Goal: Task Accomplishment & Management: Manage account settings

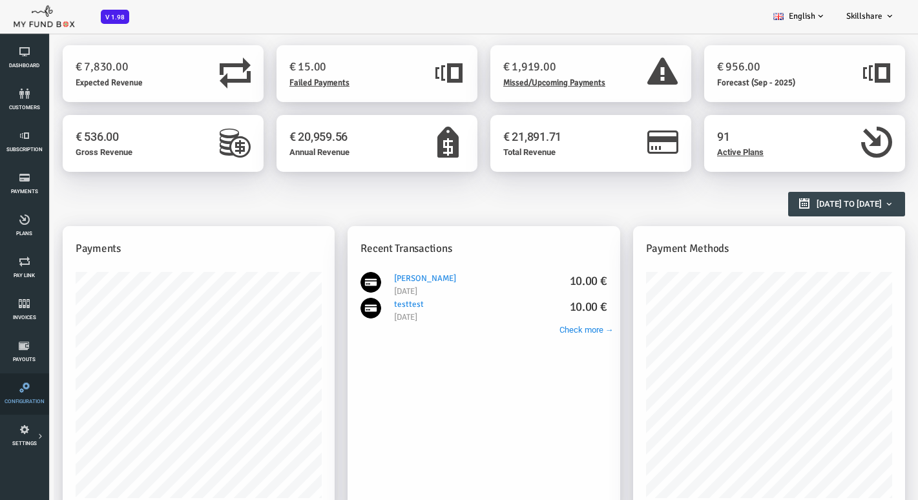
click at [19, 391] on icon at bounding box center [24, 387] width 41 height 10
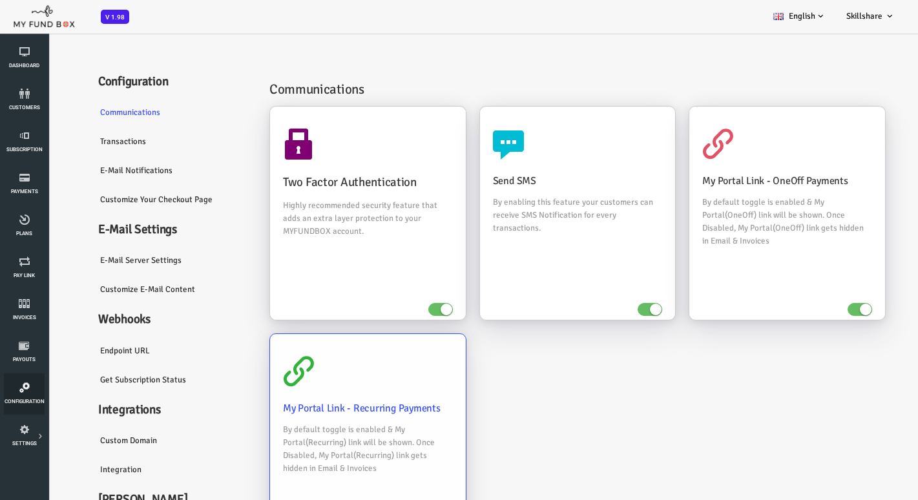
scroll to position [19, 0]
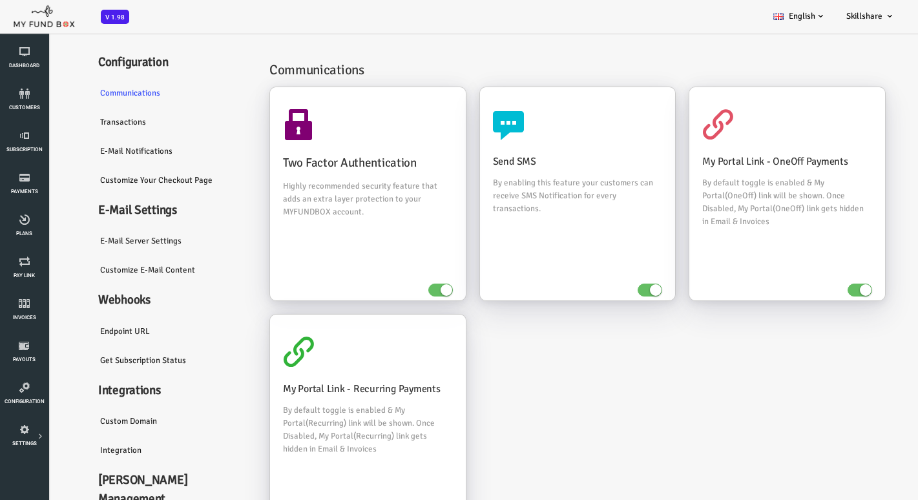
click at [89, 444] on link "Integration" at bounding box center [136, 450] width 168 height 30
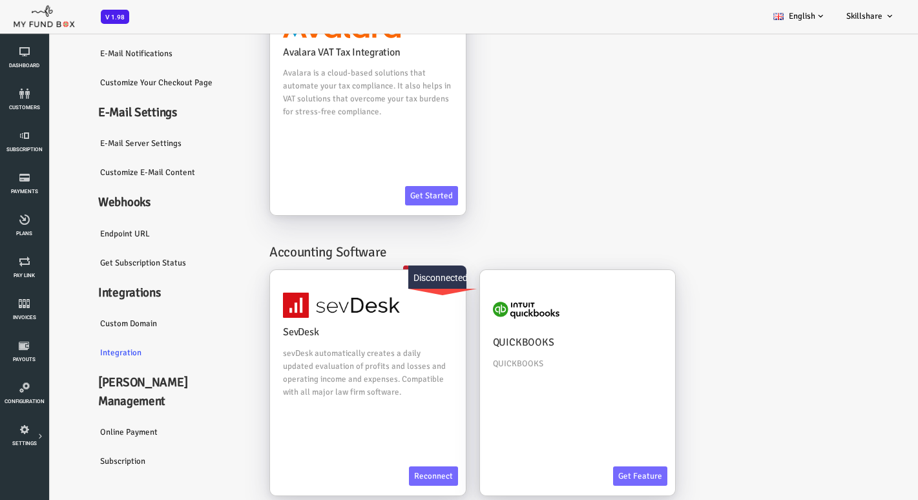
scroll to position [84, 0]
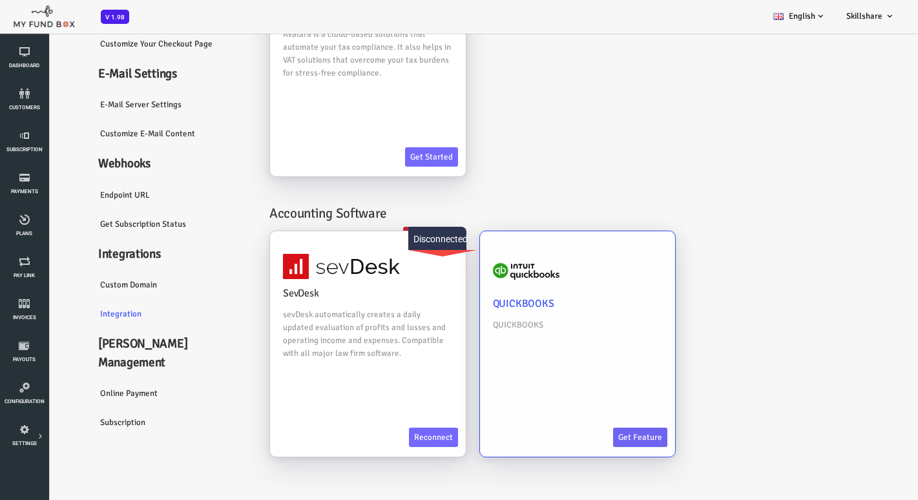
click at [600, 433] on link "Get feature" at bounding box center [603, 437] width 54 height 19
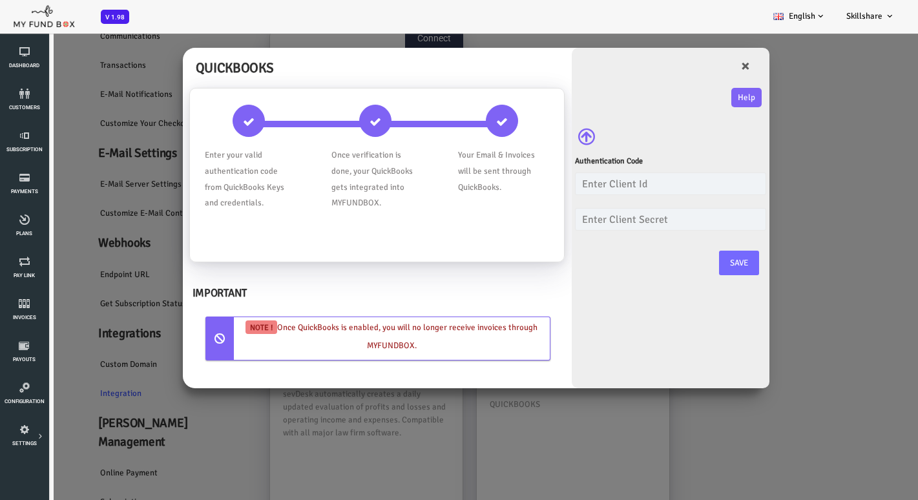
scroll to position [0, 0]
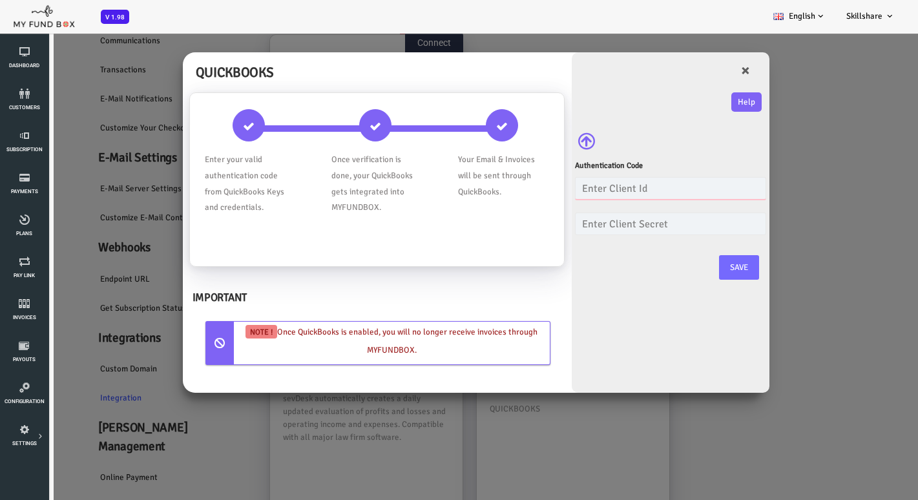
click at [597, 189] on input "text" at bounding box center [633, 188] width 191 height 23
type input "AB6wYX1SI32LUn62NfCOUx0iad5U0ZlCZ20yhjqnbexZ75KDYh"
click at [598, 222] on input "text" at bounding box center [633, 223] width 191 height 23
type input "G69EbvkfuStAXBvanrm27ymohOMTdSIHYANTGmIY"
click at [626, 287] on div "× Help Authentication Code AB6wYX1SI32LUn62NfCOUx0iad5U0ZlCZ20yhjqnbexZ75KDYh T…" at bounding box center [634, 222] width 198 height 340
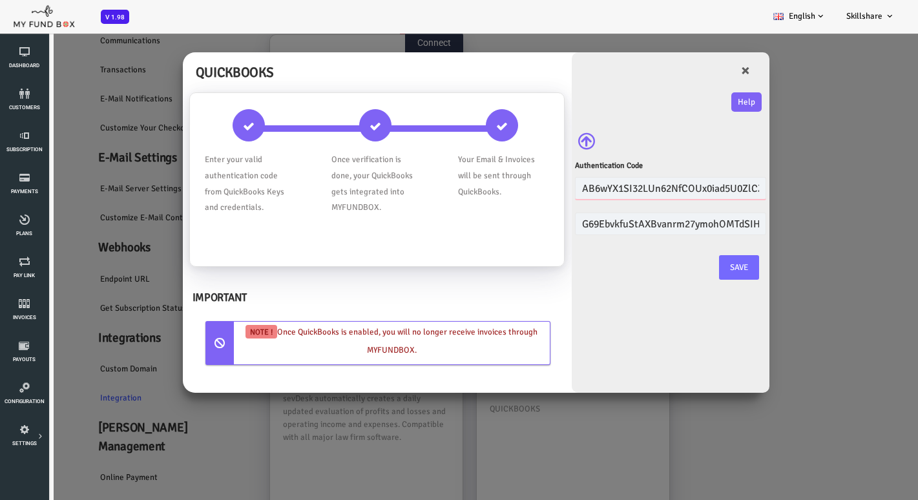
click at [586, 192] on input "AB6wYX1SI32LUn62NfCOUx0iad5U0ZlCZ20yhjqnbexZ75KDYh" at bounding box center [633, 188] width 191 height 23
click at [602, 220] on input "G69EbvkfuStAXBvanrm27ymohOMTdSIHYANTGmIY" at bounding box center [633, 223] width 191 height 23
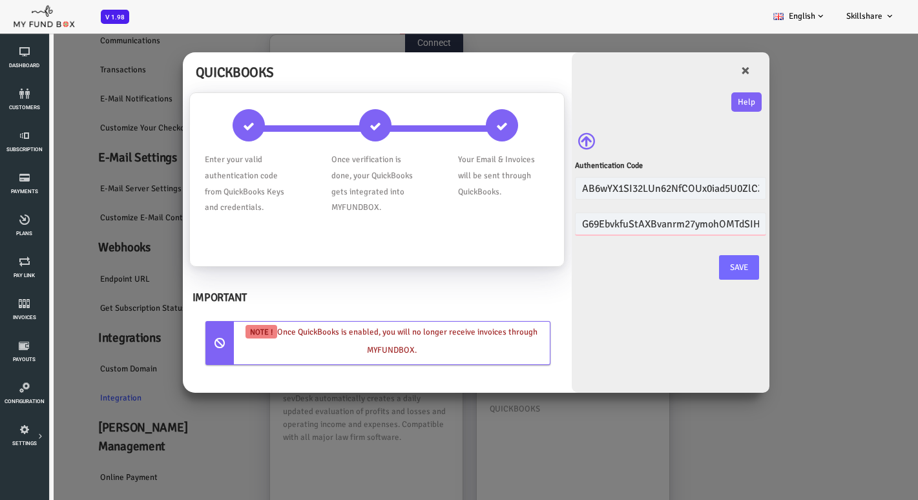
click at [602, 220] on input "G69EbvkfuStAXBvanrm27ymohOMTdSIHYANTGmIY" at bounding box center [633, 223] width 191 height 23
click at [697, 272] on link "Save" at bounding box center [702, 267] width 40 height 25
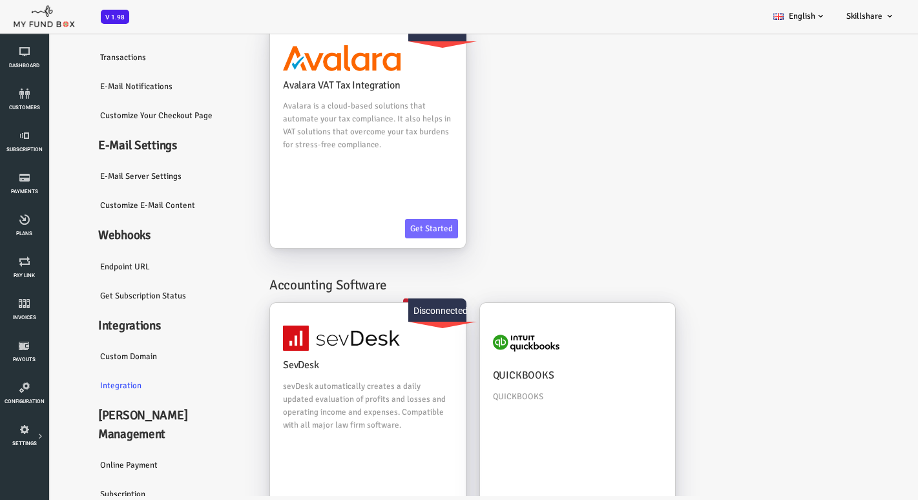
scroll to position [72, 0]
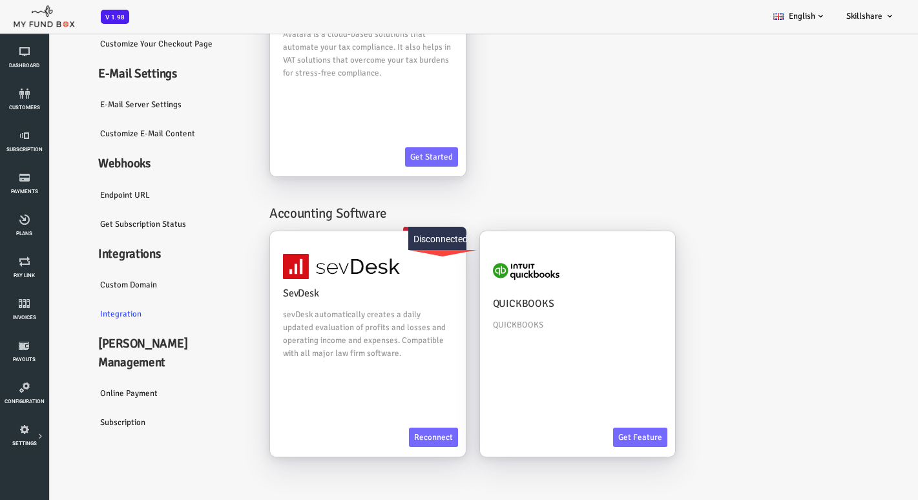
click at [701, 386] on div "SevDesk sevDesk automatically creates a daily updated evaluation of profits and…" at bounding box center [543, 351] width 635 height 240
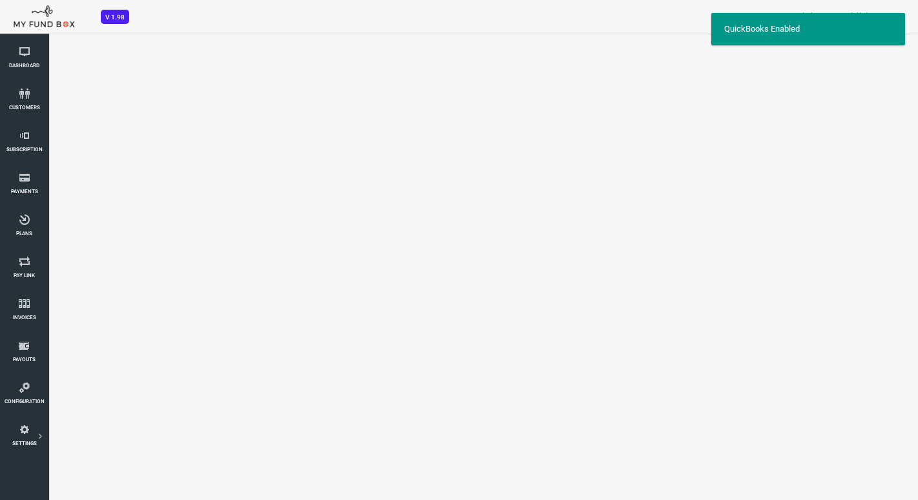
scroll to position [0, 0]
click at [699, 209] on body "Subscriber not found Beneficiary Not Found Partner Not Found!!!! Please Fill ou…" at bounding box center [440, 222] width 881 height 548
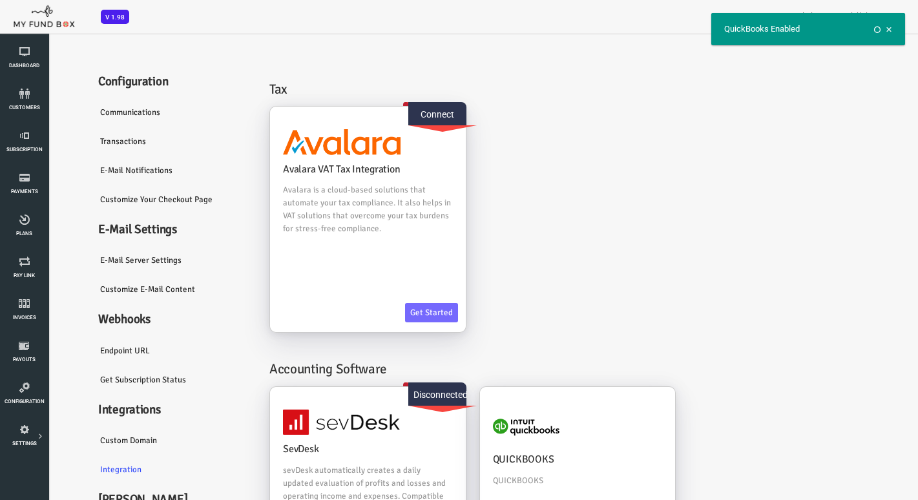
click at [887, 27] on span at bounding box center [888, 29] width 6 height 6
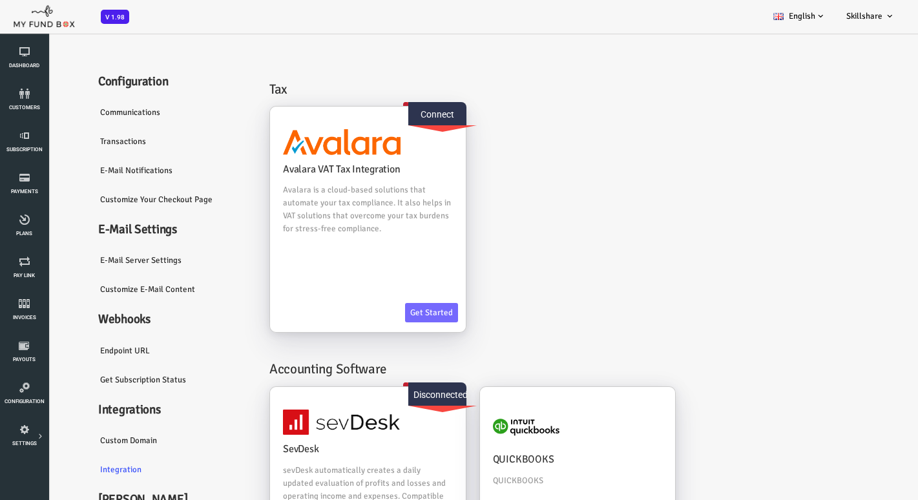
click at [860, 156] on div "Configuration Communications Transactions E-Mail Notifications Checkout Configu…" at bounding box center [440, 341] width 855 height 593
